Goal: Information Seeking & Learning: Learn about a topic

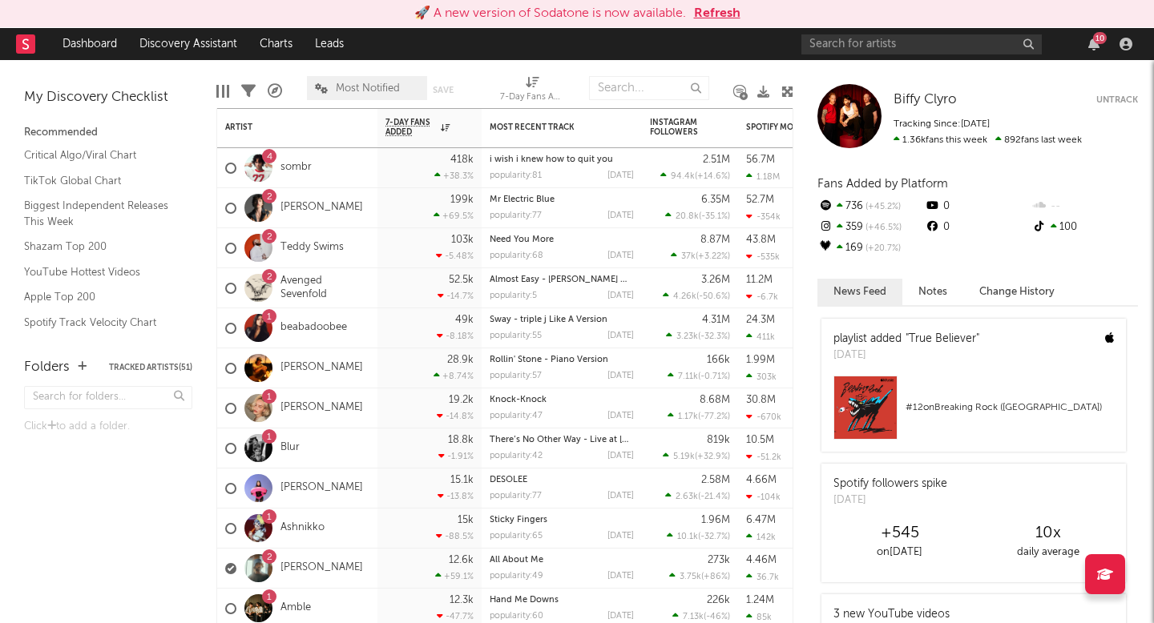
click at [261, 167] on div at bounding box center [258, 168] width 28 height 28
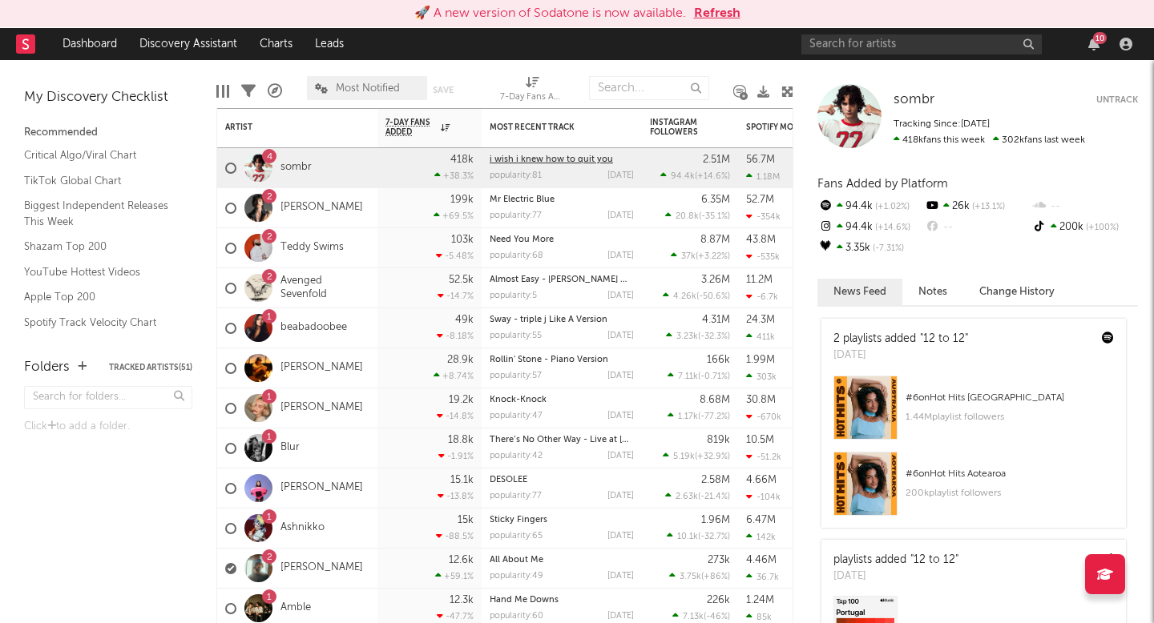
click at [571, 160] on link "i wish i knew how to quit you" at bounding box center [551, 159] width 123 height 9
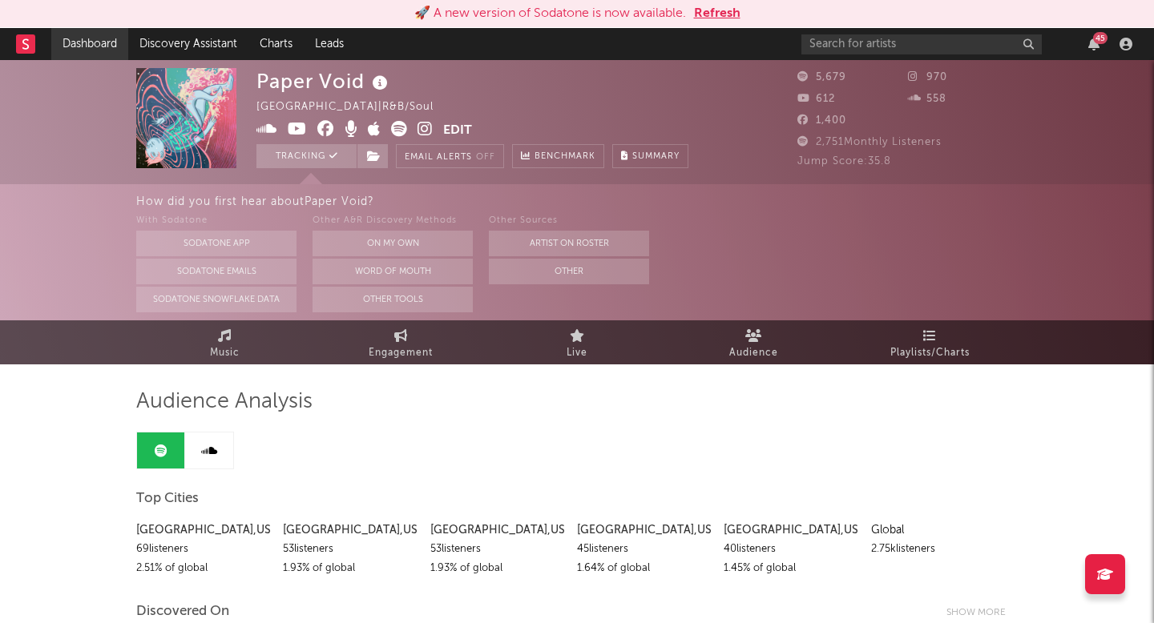
click at [83, 47] on link "Dashboard" at bounding box center [89, 44] width 77 height 32
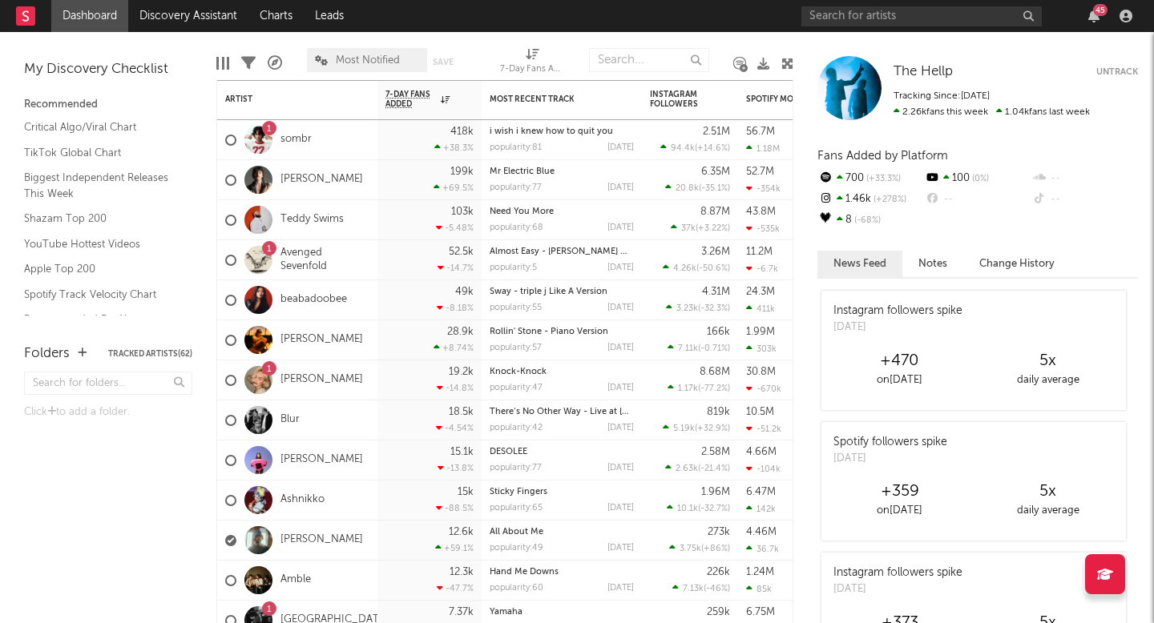
click at [253, 268] on div at bounding box center [258, 260] width 28 height 28
click at [253, 95] on div "Artist" at bounding box center [285, 100] width 120 height 10
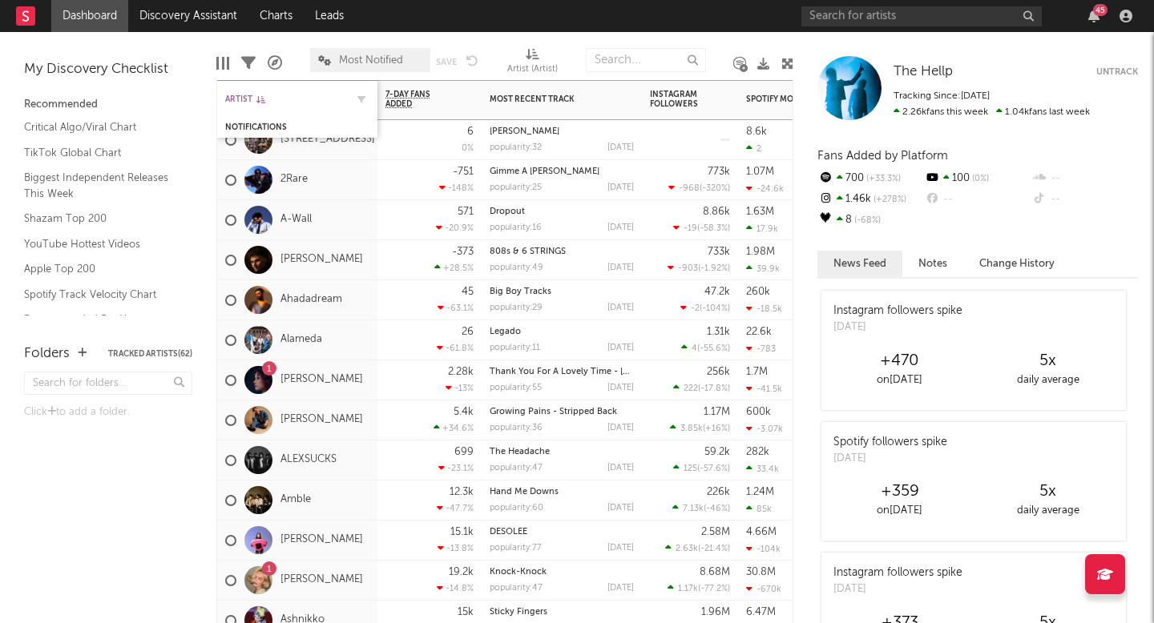
click at [253, 95] on div "Artist" at bounding box center [285, 100] width 120 height 10
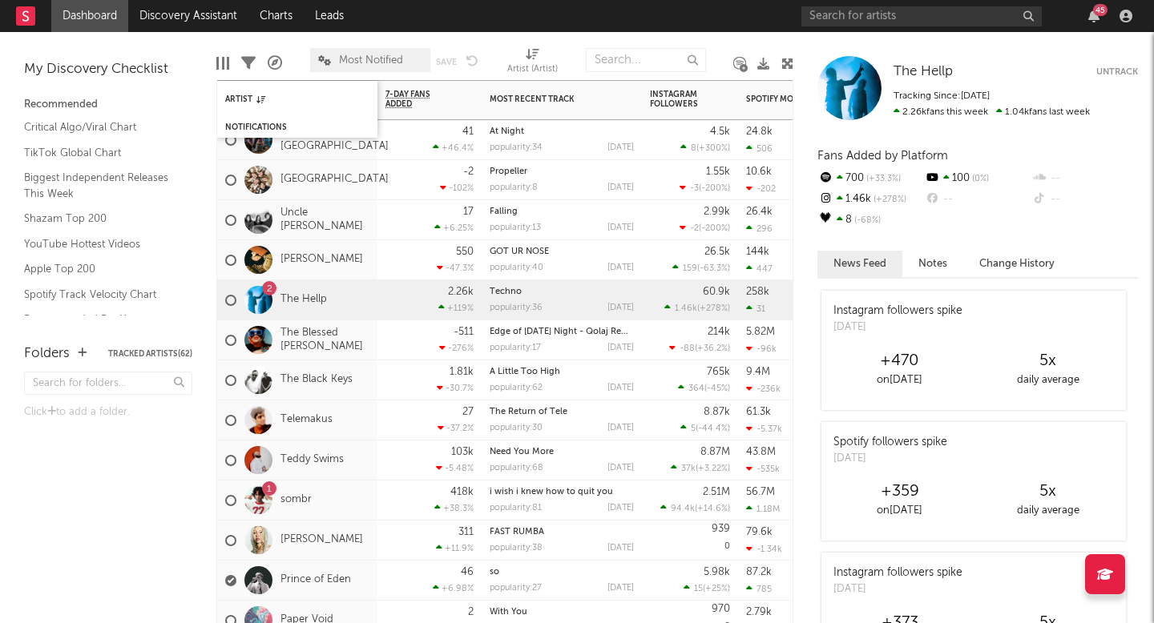
click at [262, 117] on div "Notifications" at bounding box center [297, 127] width 160 height 21
click at [255, 92] on div "Artist" at bounding box center [297, 98] width 144 height 31
click at [274, 126] on div "Notifications" at bounding box center [285, 128] width 120 height 10
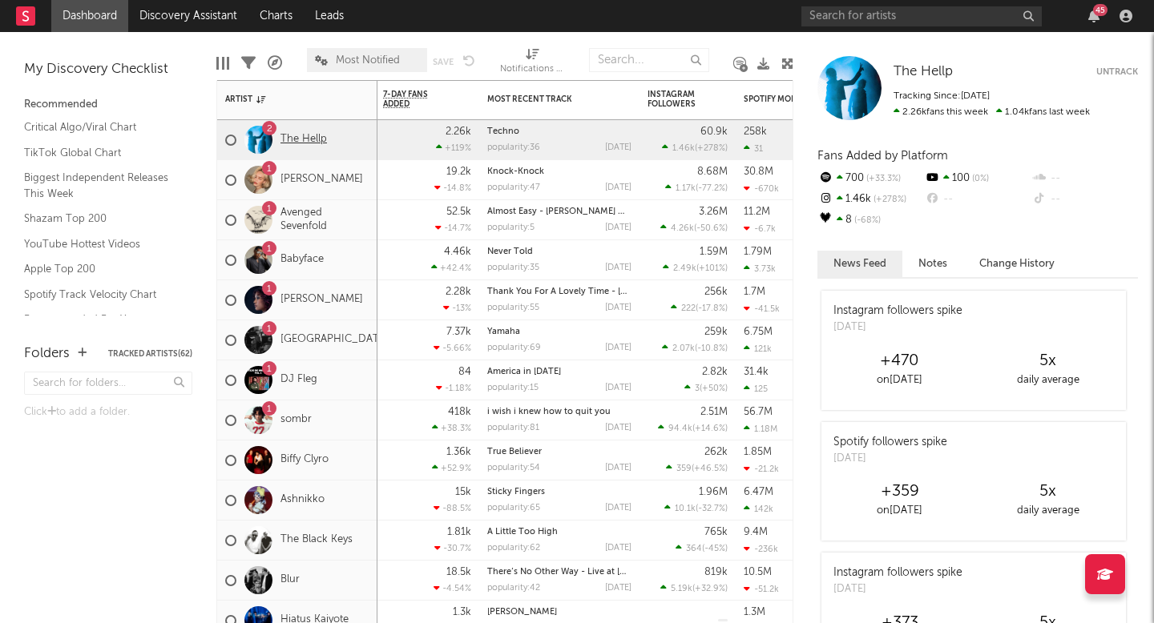
click at [308, 133] on link "The Hellp" at bounding box center [303, 140] width 46 height 14
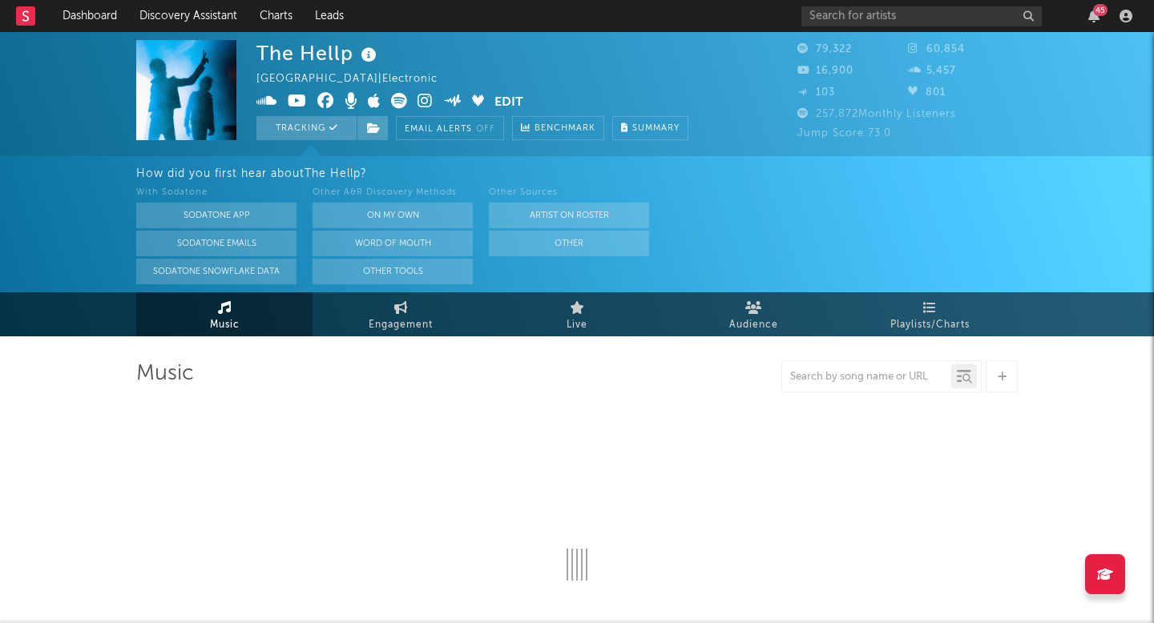
select select "6m"
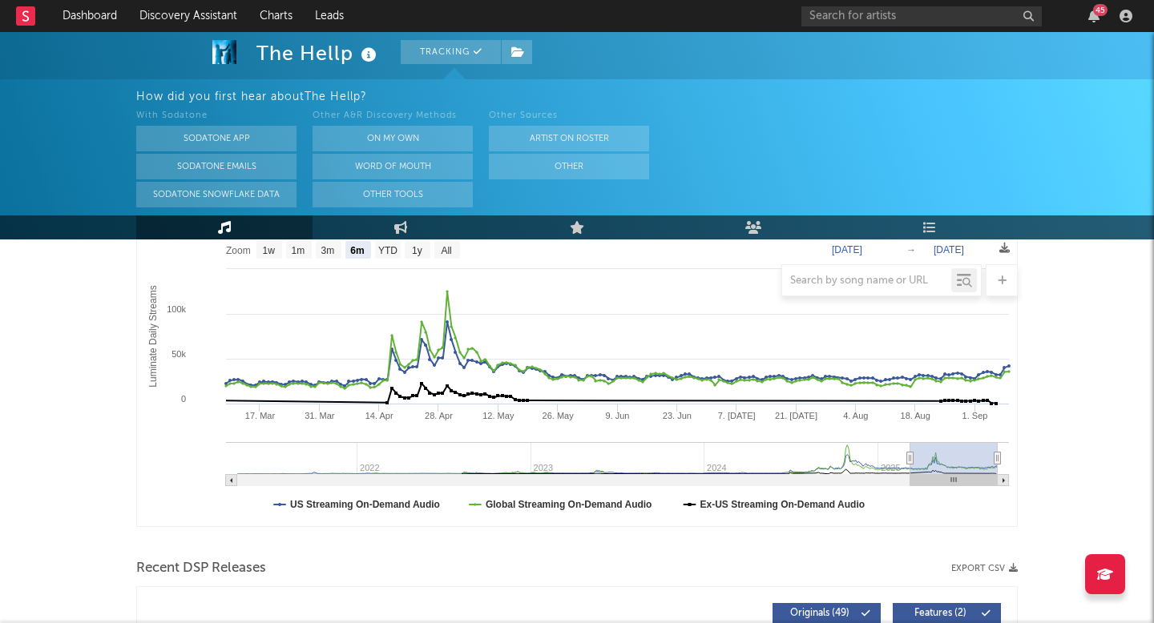
scroll to position [183, 0]
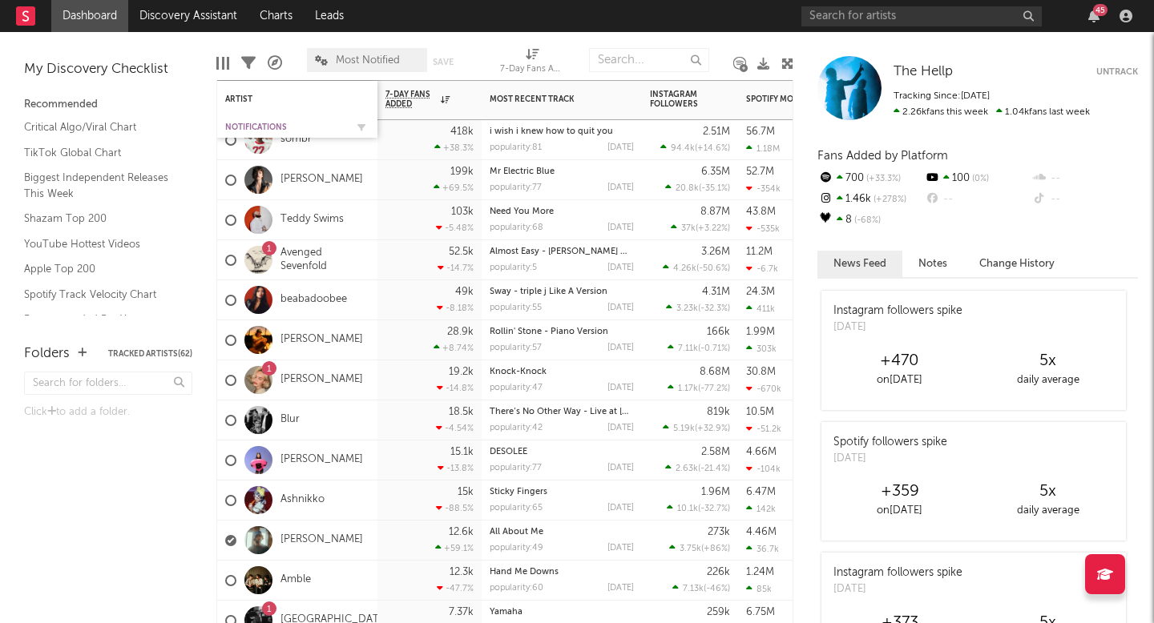
click at [260, 127] on div "Notifications" at bounding box center [285, 128] width 120 height 10
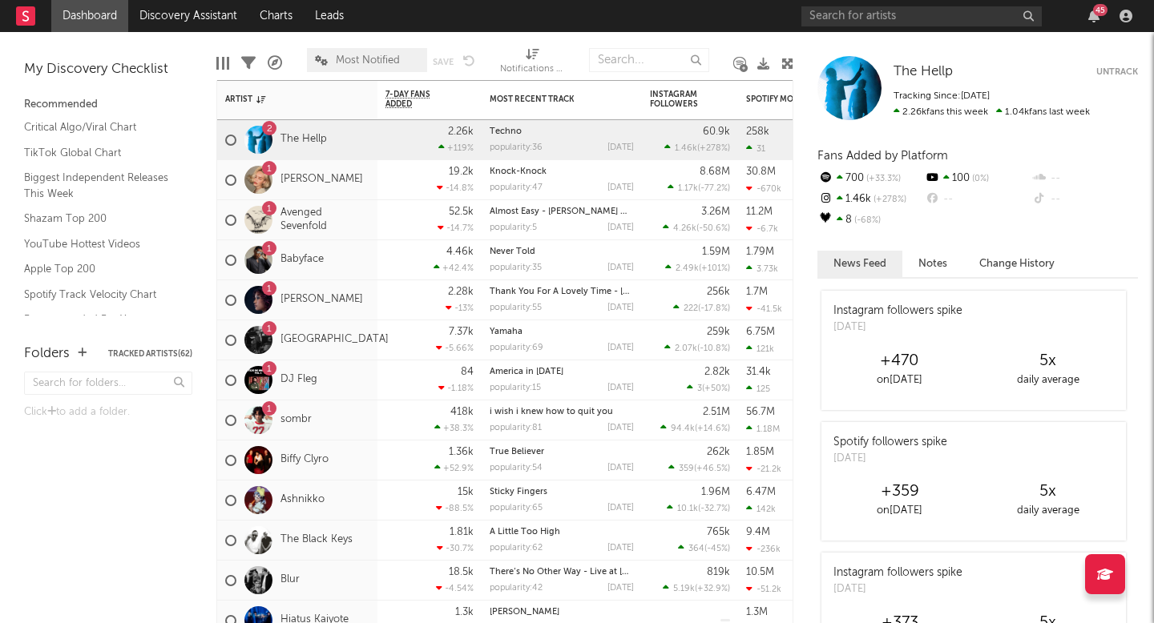
click at [260, 254] on div at bounding box center [258, 260] width 28 height 28
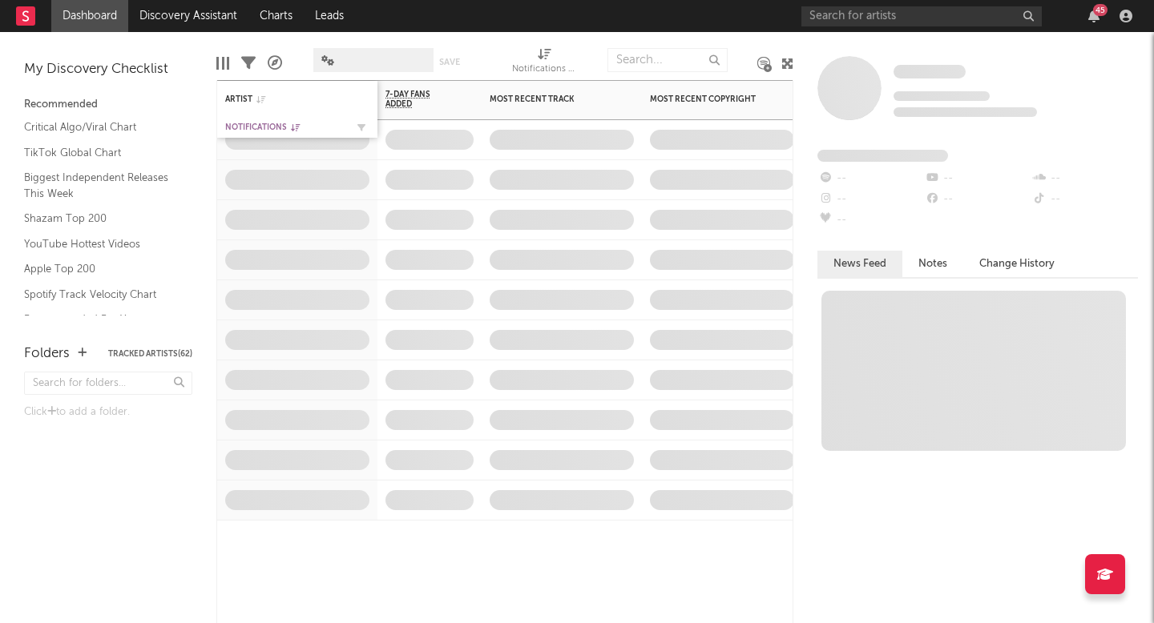
click at [276, 129] on div "Notifications" at bounding box center [285, 128] width 120 height 10
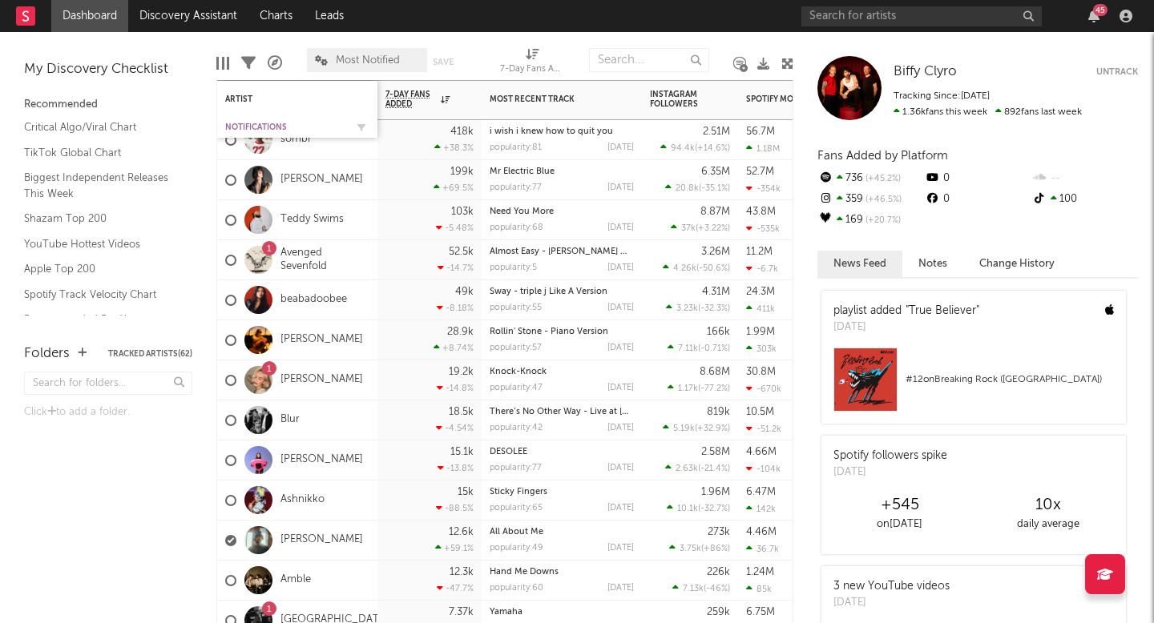
click at [264, 126] on div "Notifications" at bounding box center [285, 128] width 120 height 10
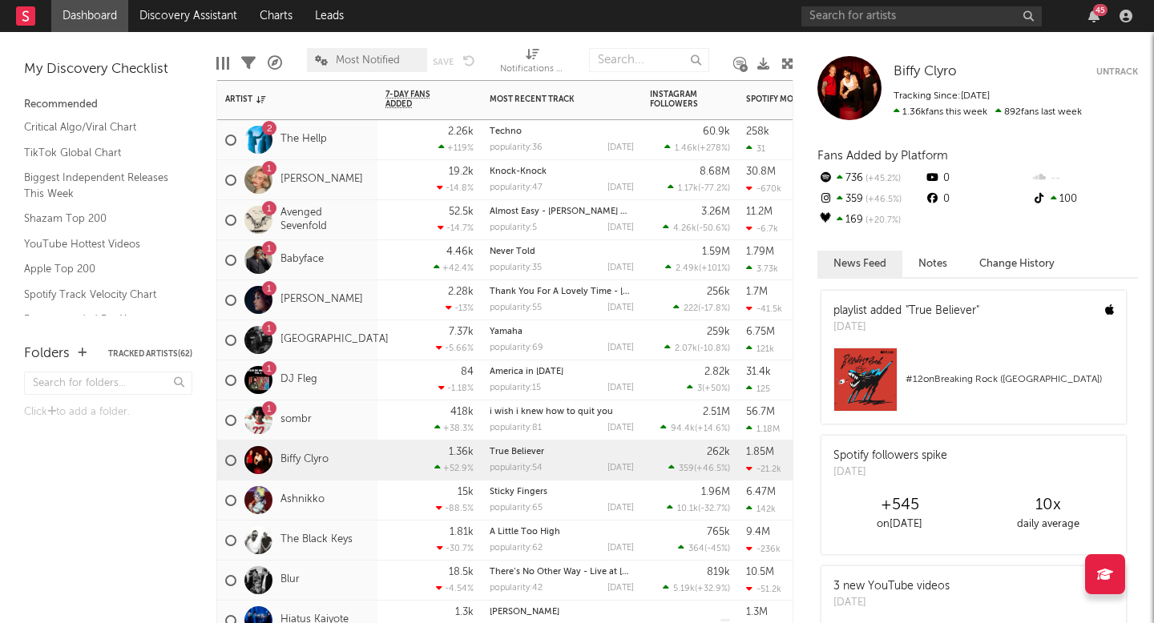
click at [572, 305] on div "popularity: 55 2025-07-31" at bounding box center [562, 308] width 144 height 9
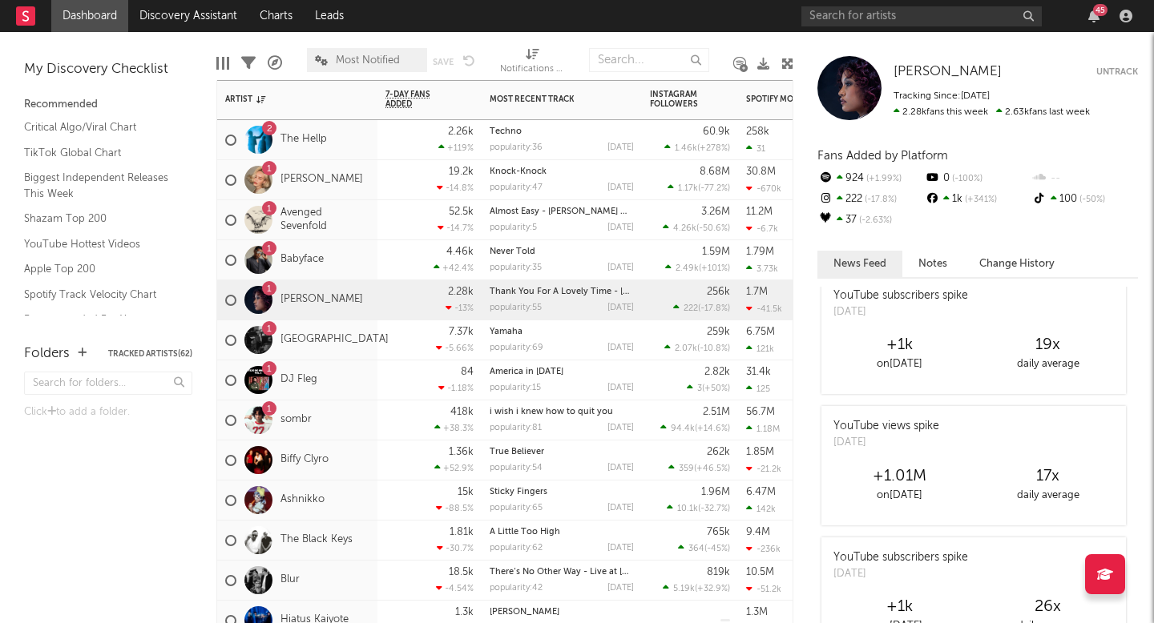
scroll to position [411, 0]
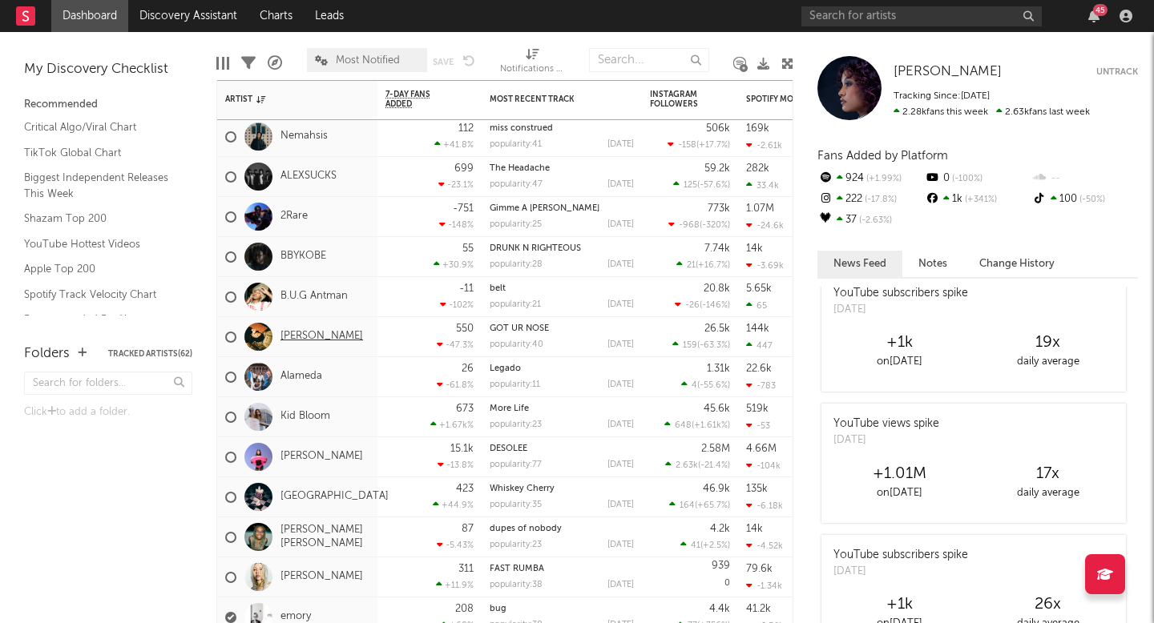
click at [294, 336] on link "Tristan" at bounding box center [321, 337] width 83 height 14
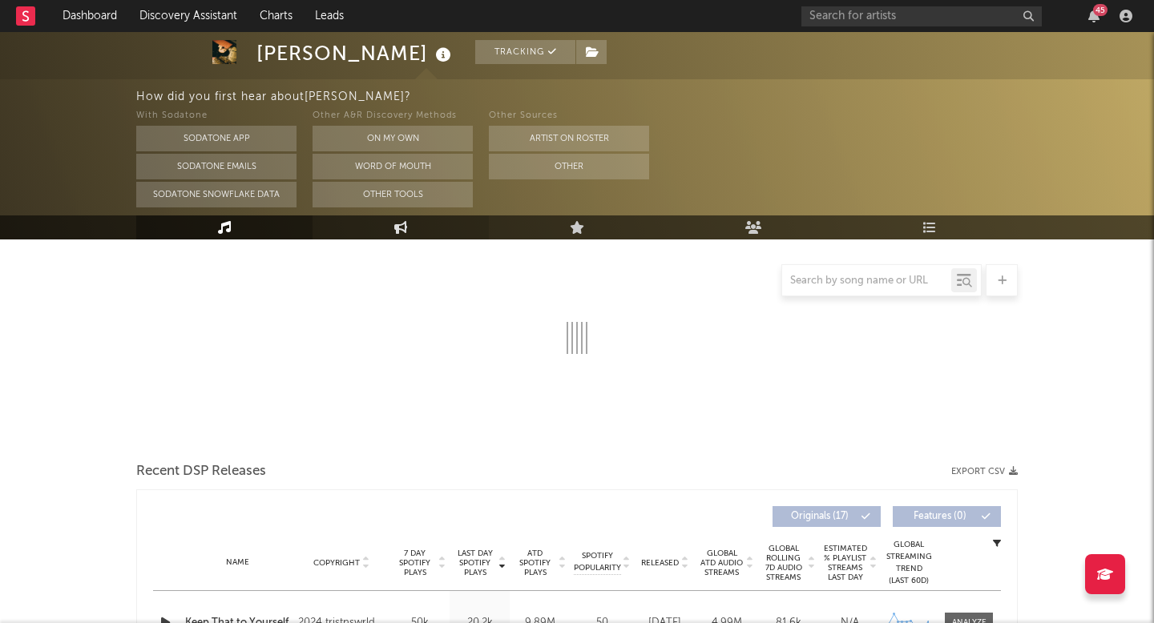
select select "6m"
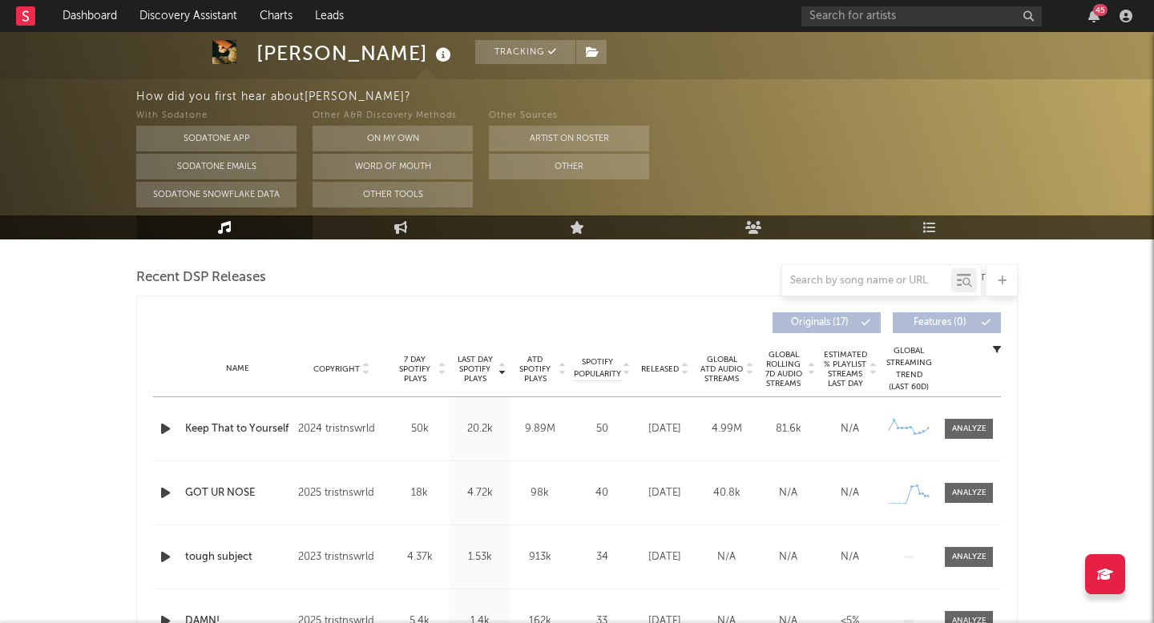
scroll to position [525, 0]
